Goal: Feedback & Contribution: Submit feedback/report problem

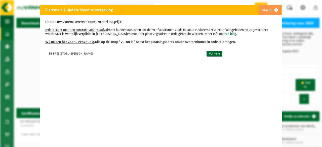
click at [261, 11] on button "Skip (0)" at bounding box center [269, 10] width 23 height 10
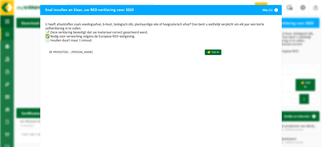
click at [274, 10] on span "button" at bounding box center [276, 10] width 10 height 10
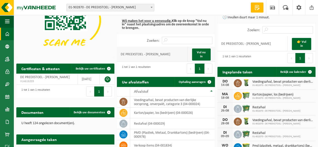
scroll to position [50, 0]
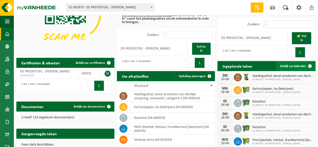
click at [297, 65] on span "Bekijk uw kalender" at bounding box center [293, 66] width 26 height 3
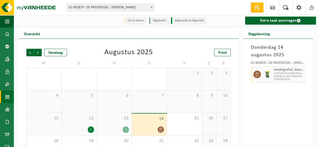
scroll to position [25, 0]
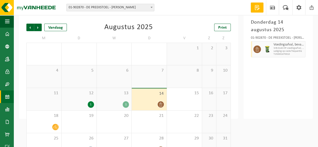
click at [121, 102] on div "1" at bounding box center [114, 104] width 30 height 7
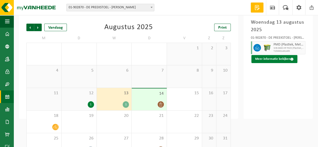
click at [274, 59] on button "Meer informatie bekijken" at bounding box center [274, 59] width 46 height 8
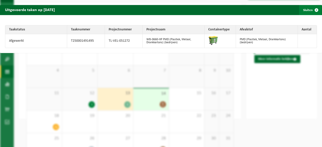
click at [306, 9] on button "Sluiten" at bounding box center [310, 10] width 22 height 10
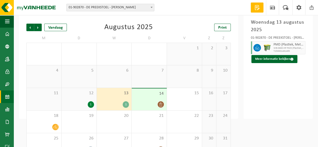
click at [258, 8] on span at bounding box center [257, 7] width 8 height 5
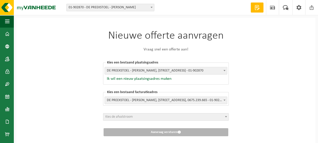
click at [262, 28] on div "Nieuwe offerte aanvragen Vraag snel een offerte aan! Kies een bestaand plaatsin…" at bounding box center [165, 86] width 299 height 136
click at [287, 8] on span at bounding box center [286, 7] width 8 height 15
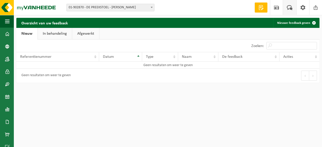
click at [87, 35] on link "Afgewerkt" at bounding box center [85, 34] width 27 height 12
click at [30, 32] on link "Nieuw" at bounding box center [26, 34] width 20 height 12
click at [279, 8] on span at bounding box center [277, 7] width 8 height 15
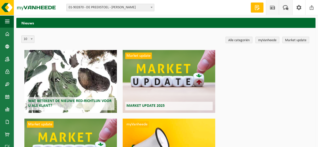
click at [286, 9] on span at bounding box center [286, 7] width 8 height 15
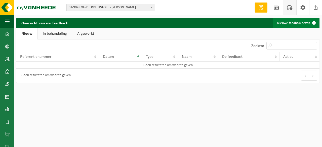
click at [292, 22] on link "Nieuwe feedback geven" at bounding box center [296, 23] width 46 height 10
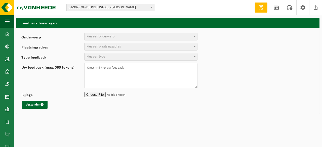
select select
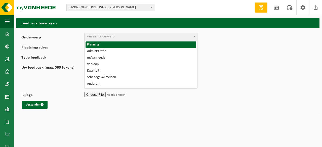
click at [195, 34] on span at bounding box center [194, 36] width 5 height 7
select select "1"
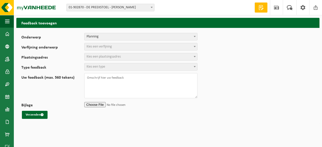
click at [152, 47] on span "Kies een verfijning" at bounding box center [140, 46] width 113 height 7
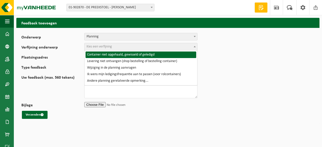
select select "2"
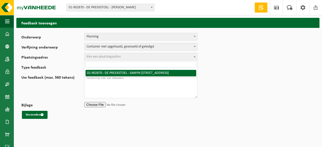
click at [149, 57] on span "Kies een plaatsingsadres" at bounding box center [140, 56] width 113 height 7
select select "11150"
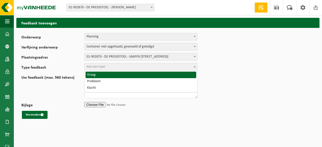
click at [134, 67] on span "Kies een type" at bounding box center [140, 66] width 113 height 7
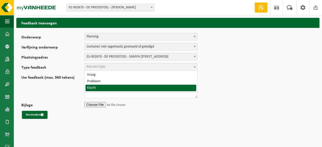
select select "COM"
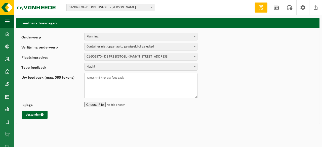
click at [123, 79] on textarea "Uw feedback (max. 560 tekens)" at bounding box center [140, 85] width 113 height 25
type textarea "O"
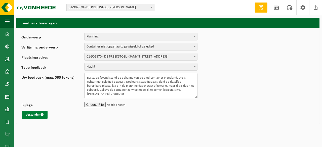
type textarea "Beste, op [DATE] stond de ophaling van de pmd container ingepland. Die is echte…"
click at [34, 115] on button "Verzenden" at bounding box center [35, 115] width 26 height 8
